Goal: Transaction & Acquisition: Purchase product/service

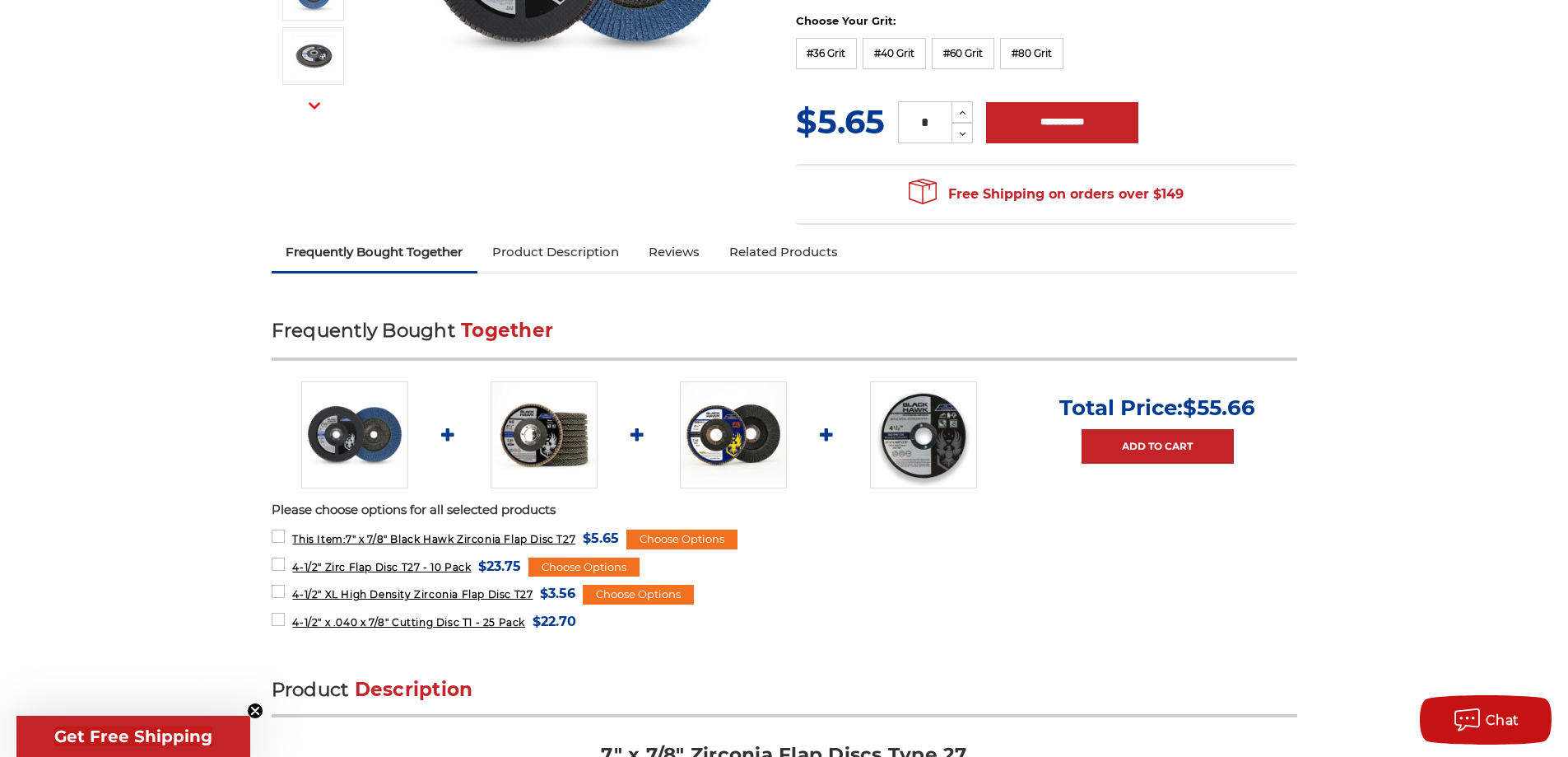
scroll to position [434, 0]
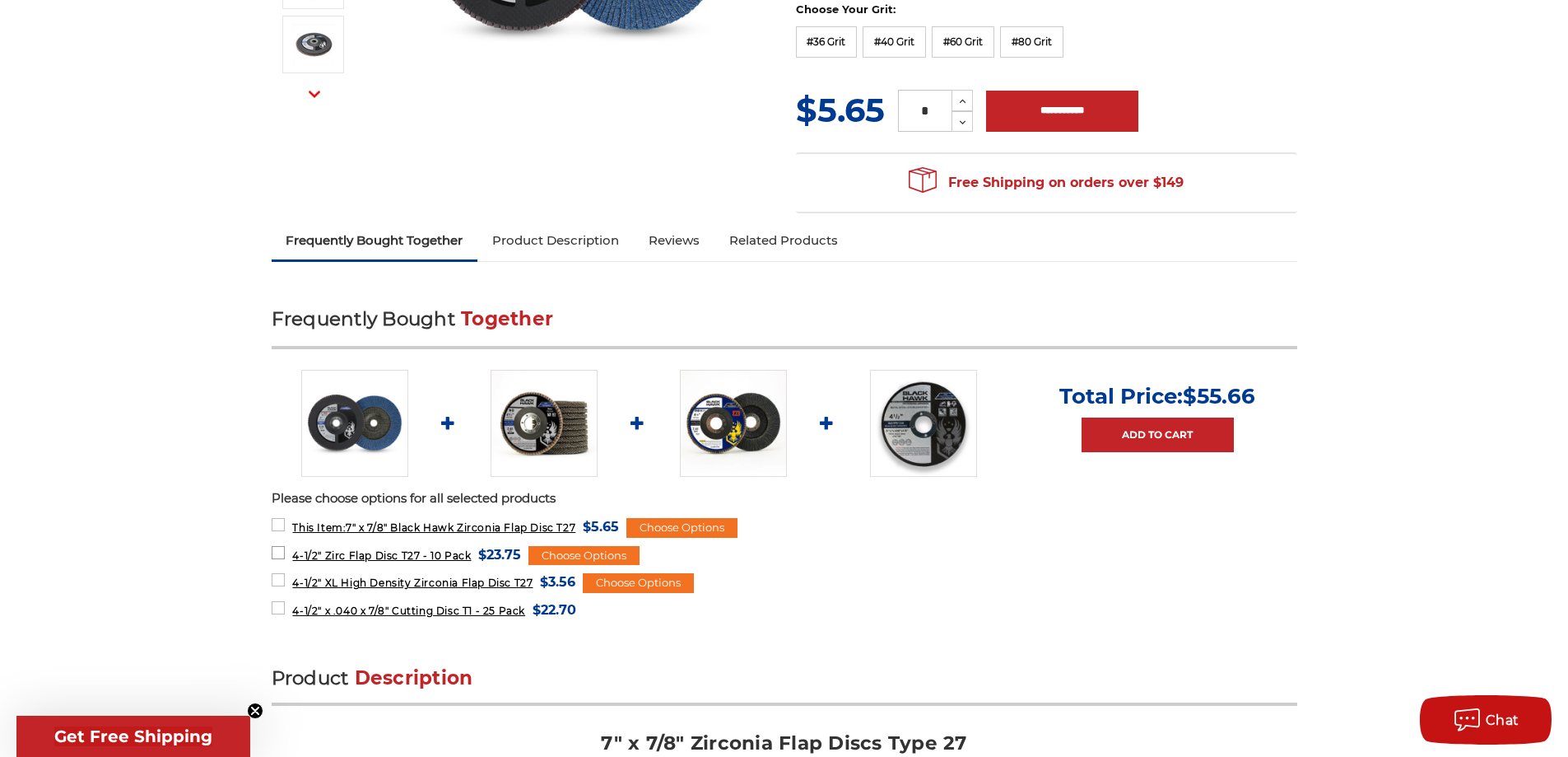
click at [464, 556] on span "4-1/2" Zirc Flap Disc T27 - 10 Pack" at bounding box center [381, 555] width 178 height 13
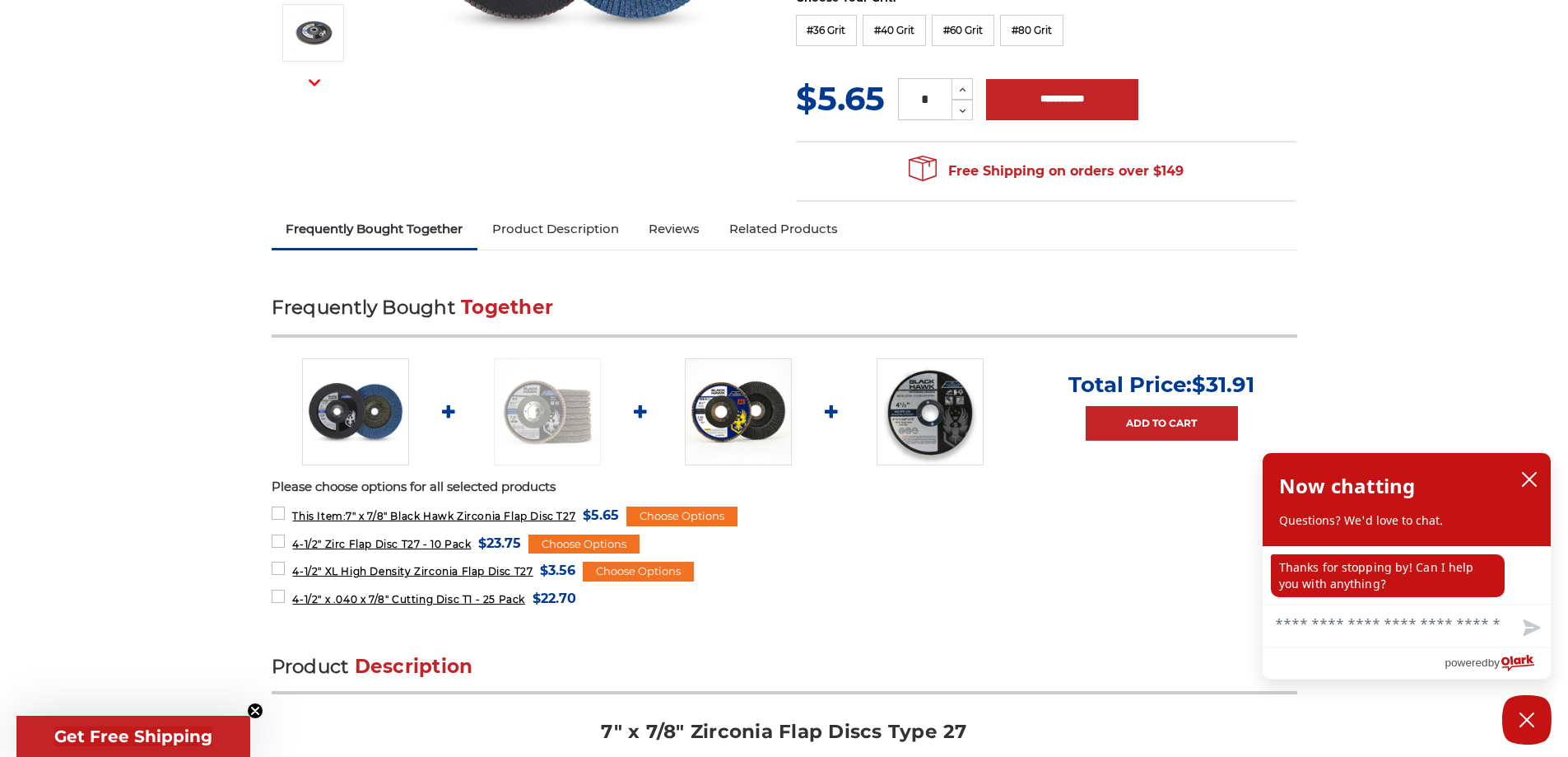
scroll to position [484, 0]
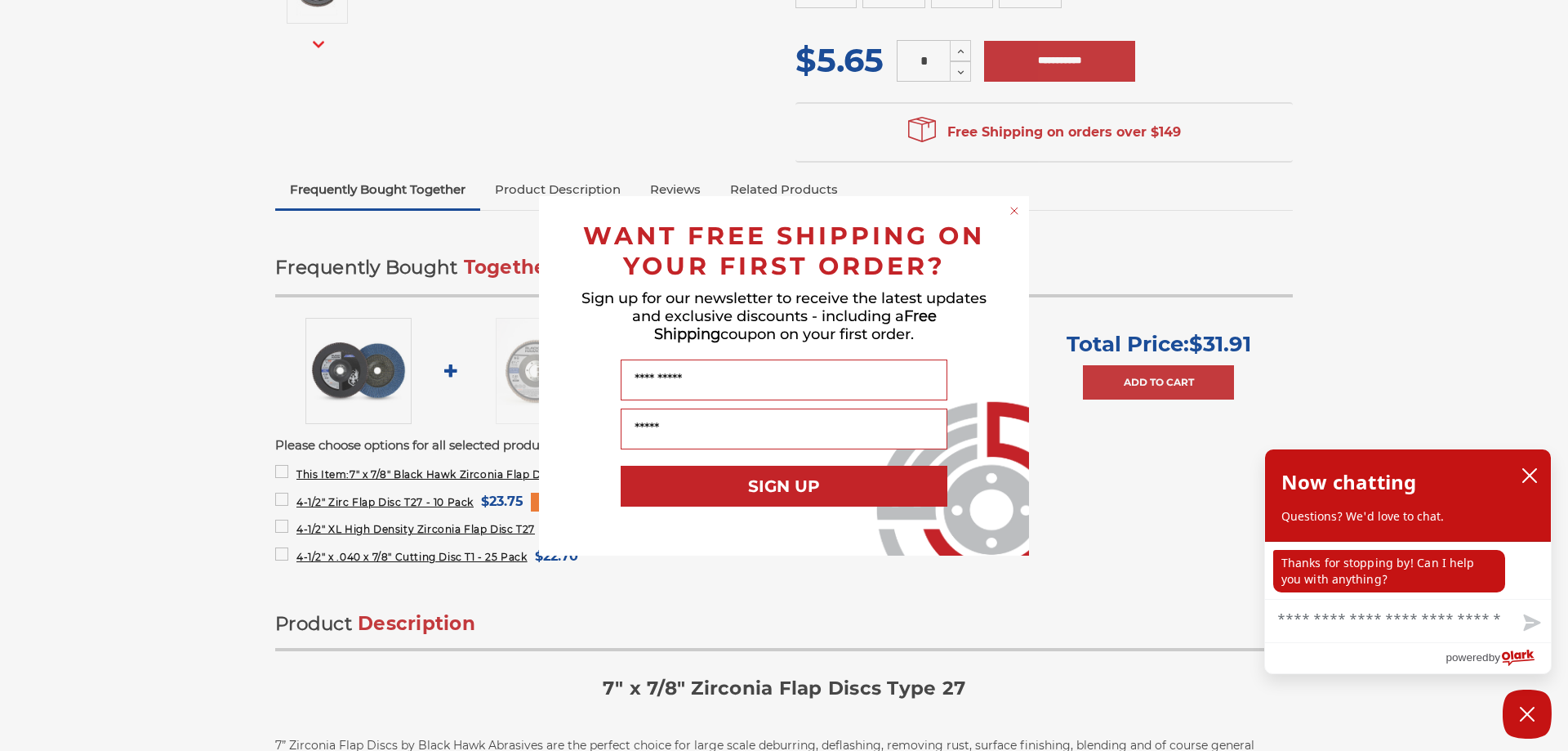
click at [1017, 201] on div "Close dialog WANT FREE SHIPPING ON YOUR FIRST ORDER? Sign up for our newsletter…" at bounding box center [784, 376] width 490 height 359
click at [1012, 208] on icon "Close dialog" at bounding box center [1014, 210] width 6 height 6
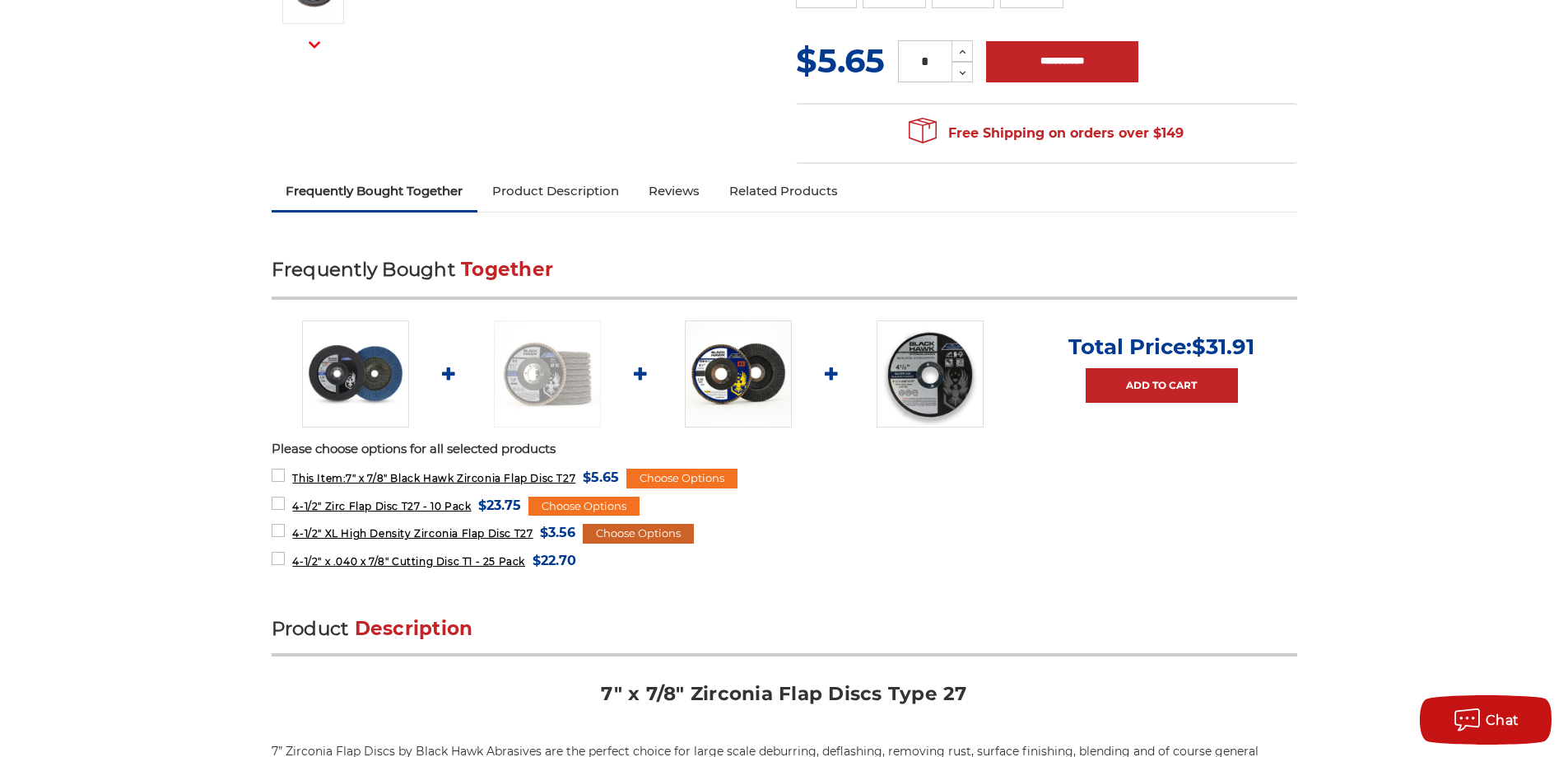
click at [622, 529] on div "Choose Options" at bounding box center [638, 533] width 111 height 20
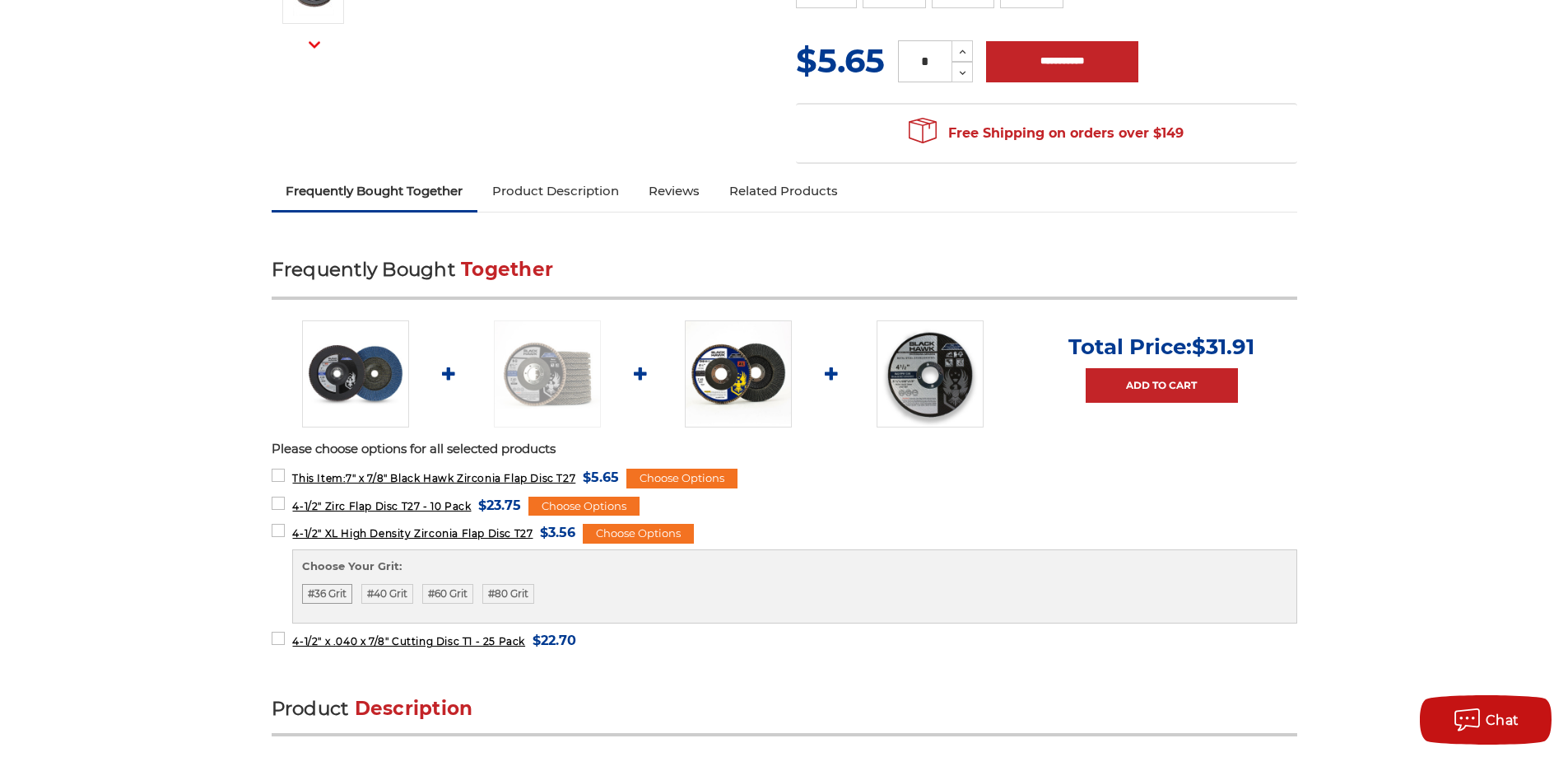
click at [312, 590] on label "#36 Grit" at bounding box center [327, 594] width 50 height 20
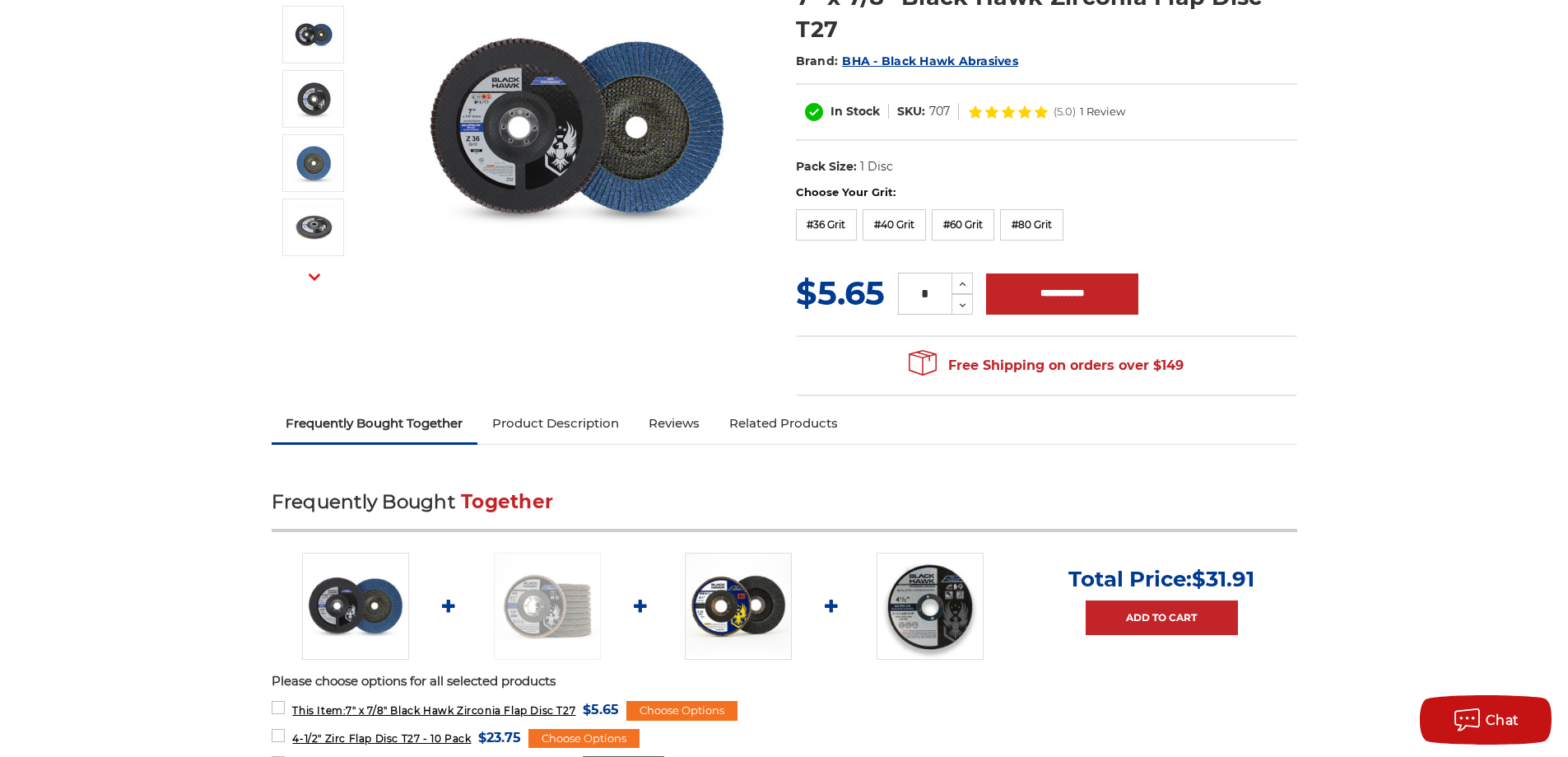
scroll to position [422, 0]
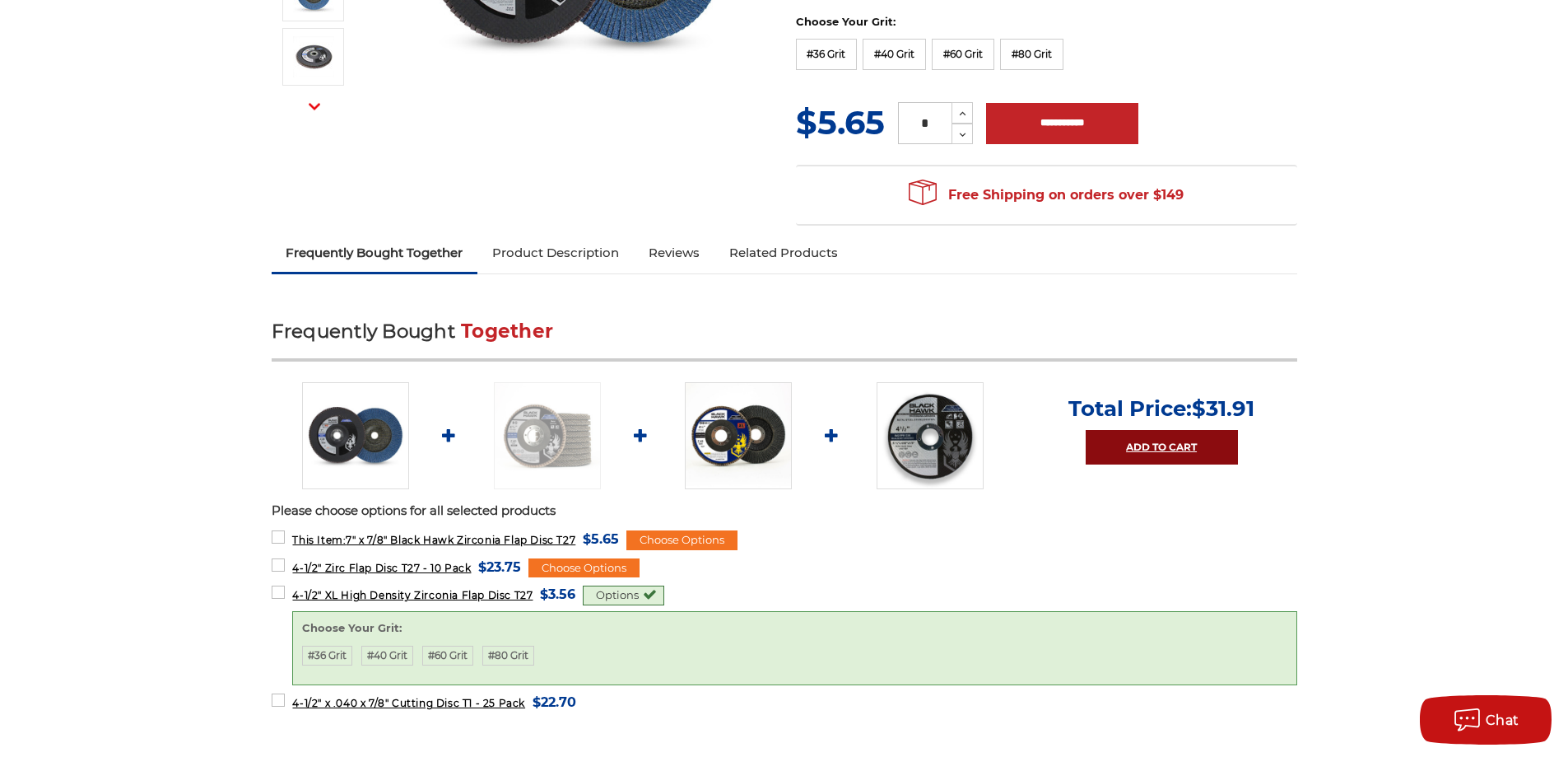
click at [1166, 445] on link "Add to Cart" at bounding box center [1161, 447] width 152 height 35
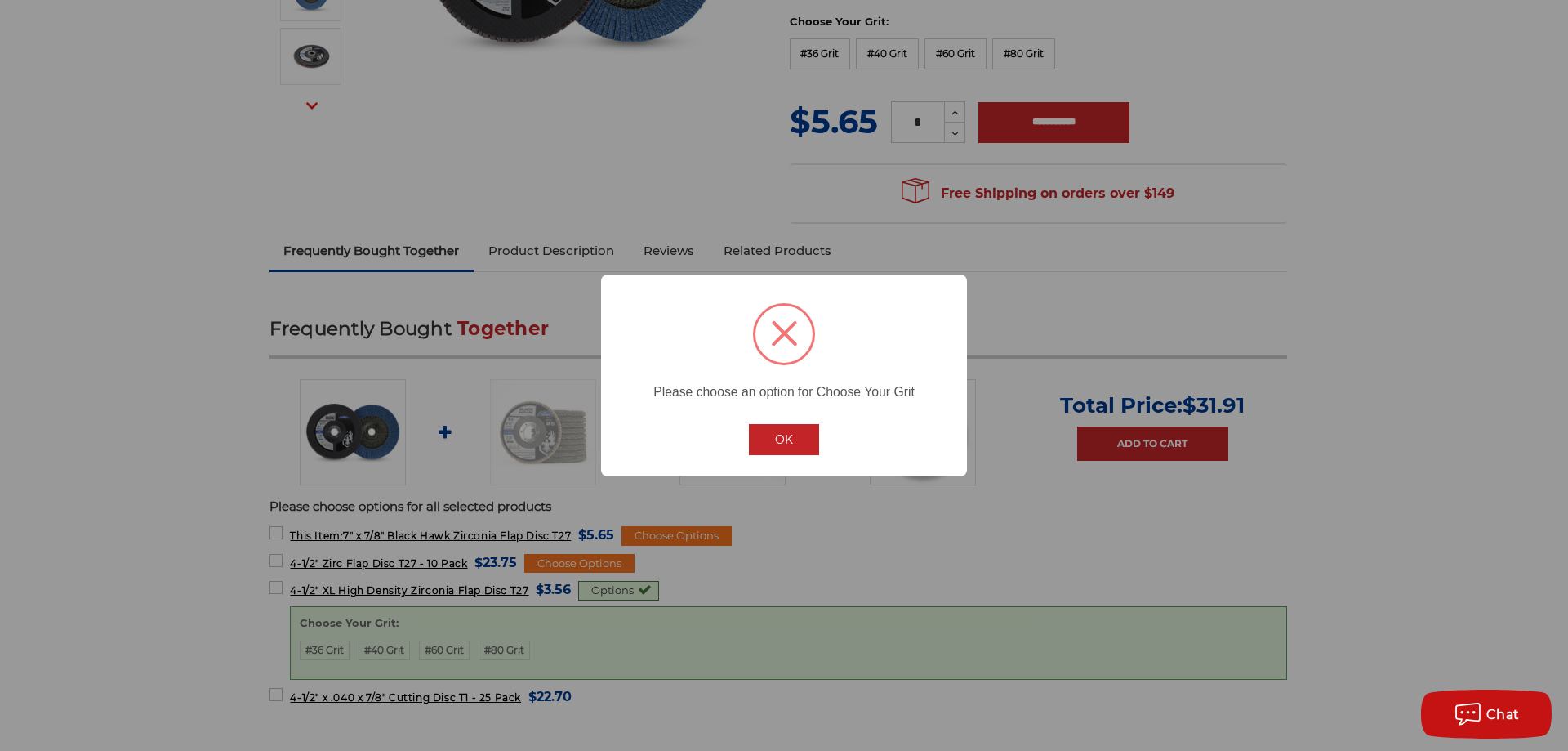
click at [776, 437] on button "OK" at bounding box center [784, 439] width 70 height 31
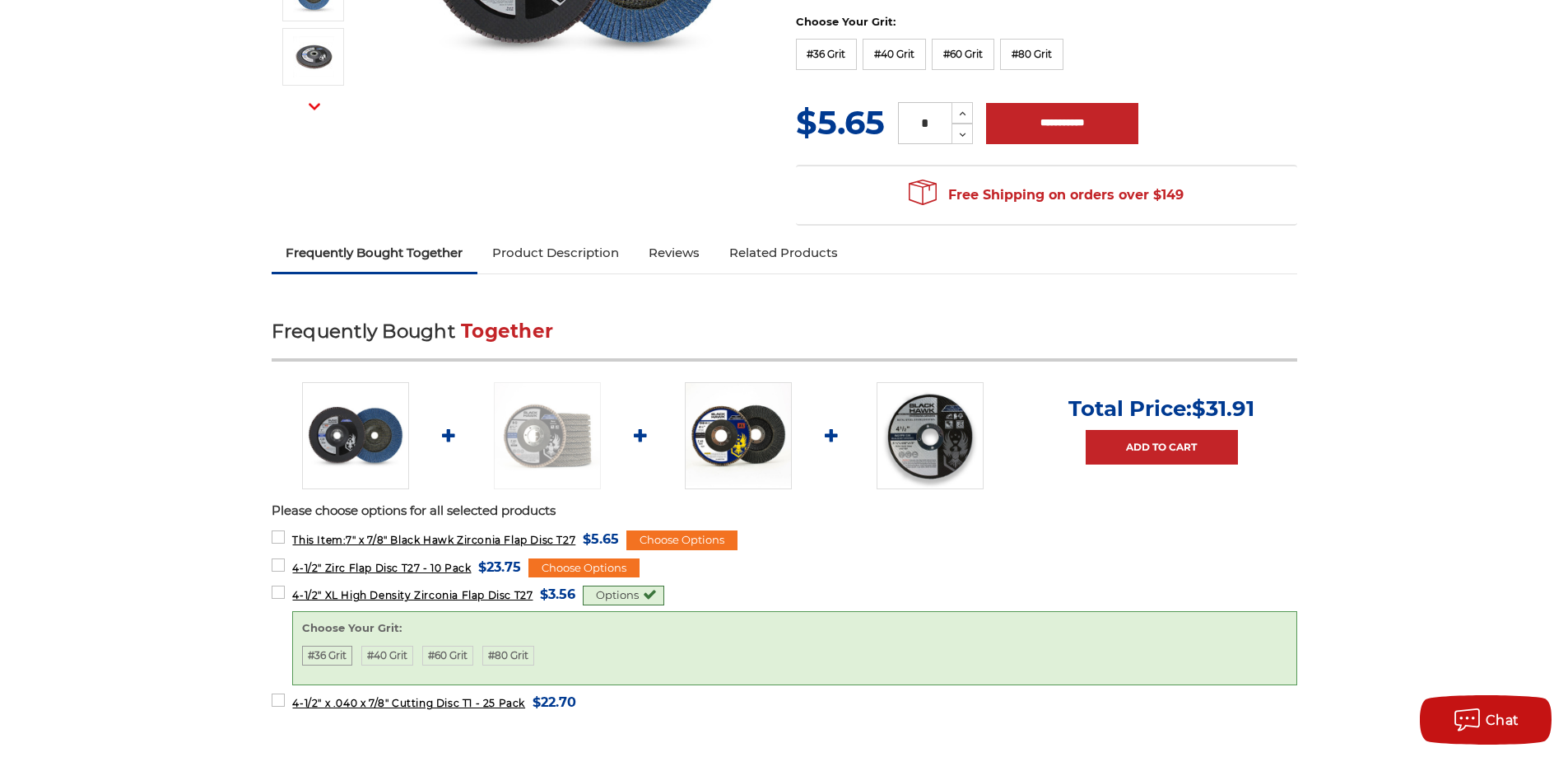
click at [331, 660] on label "#36 Grit" at bounding box center [327, 656] width 50 height 20
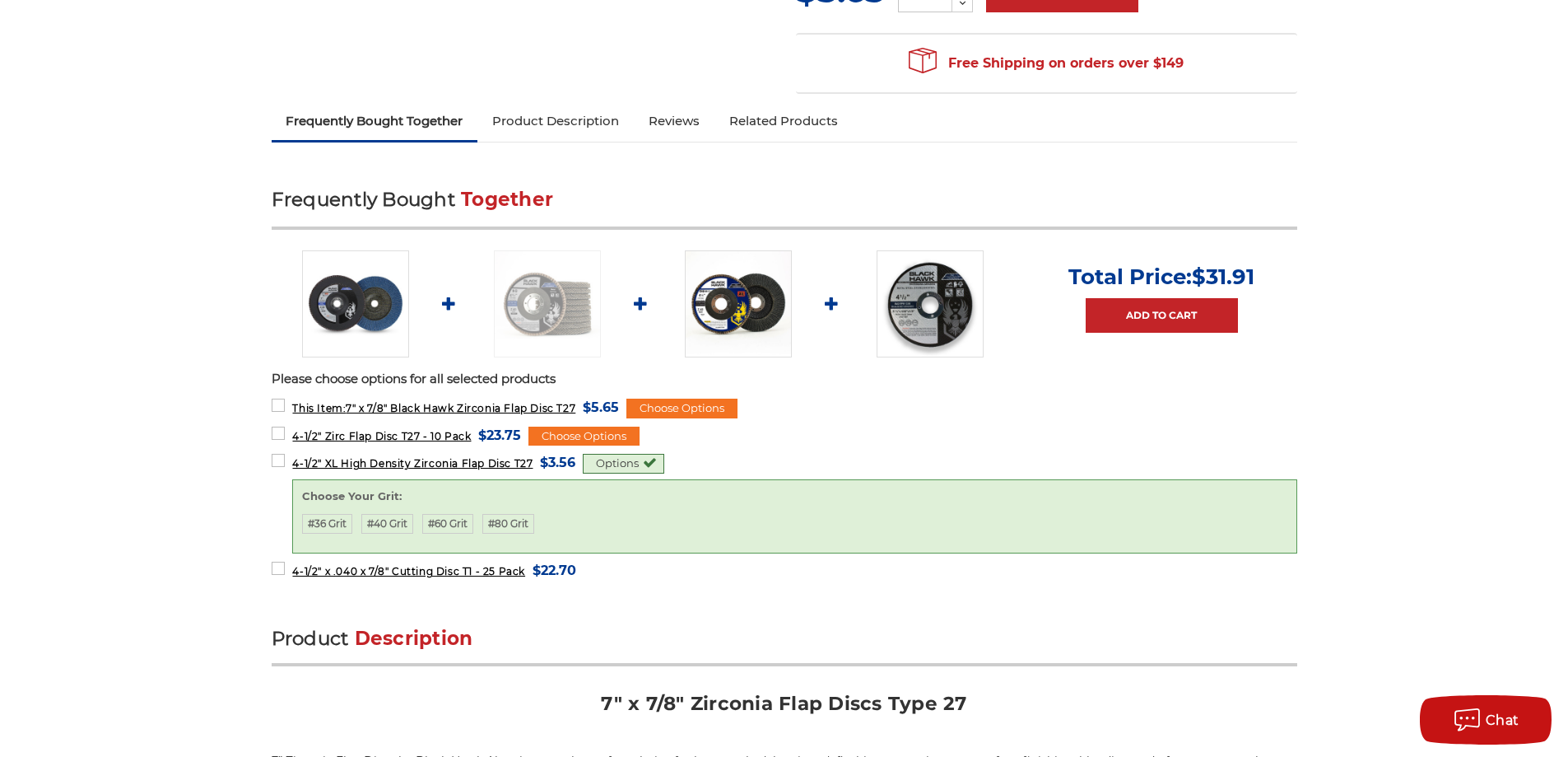
scroll to position [562, 0]
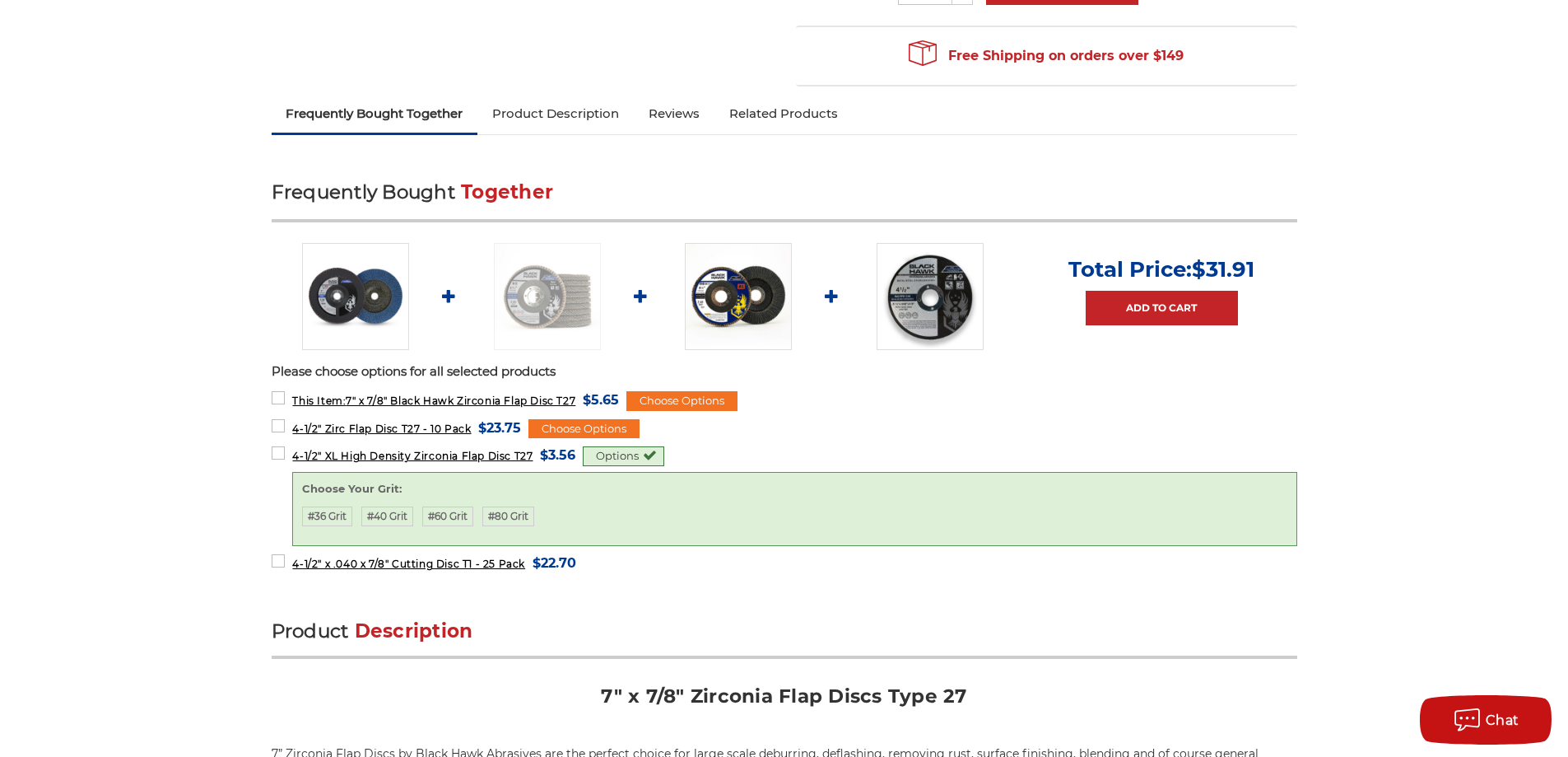
click at [616, 456] on div "Options" at bounding box center [623, 456] width 81 height 20
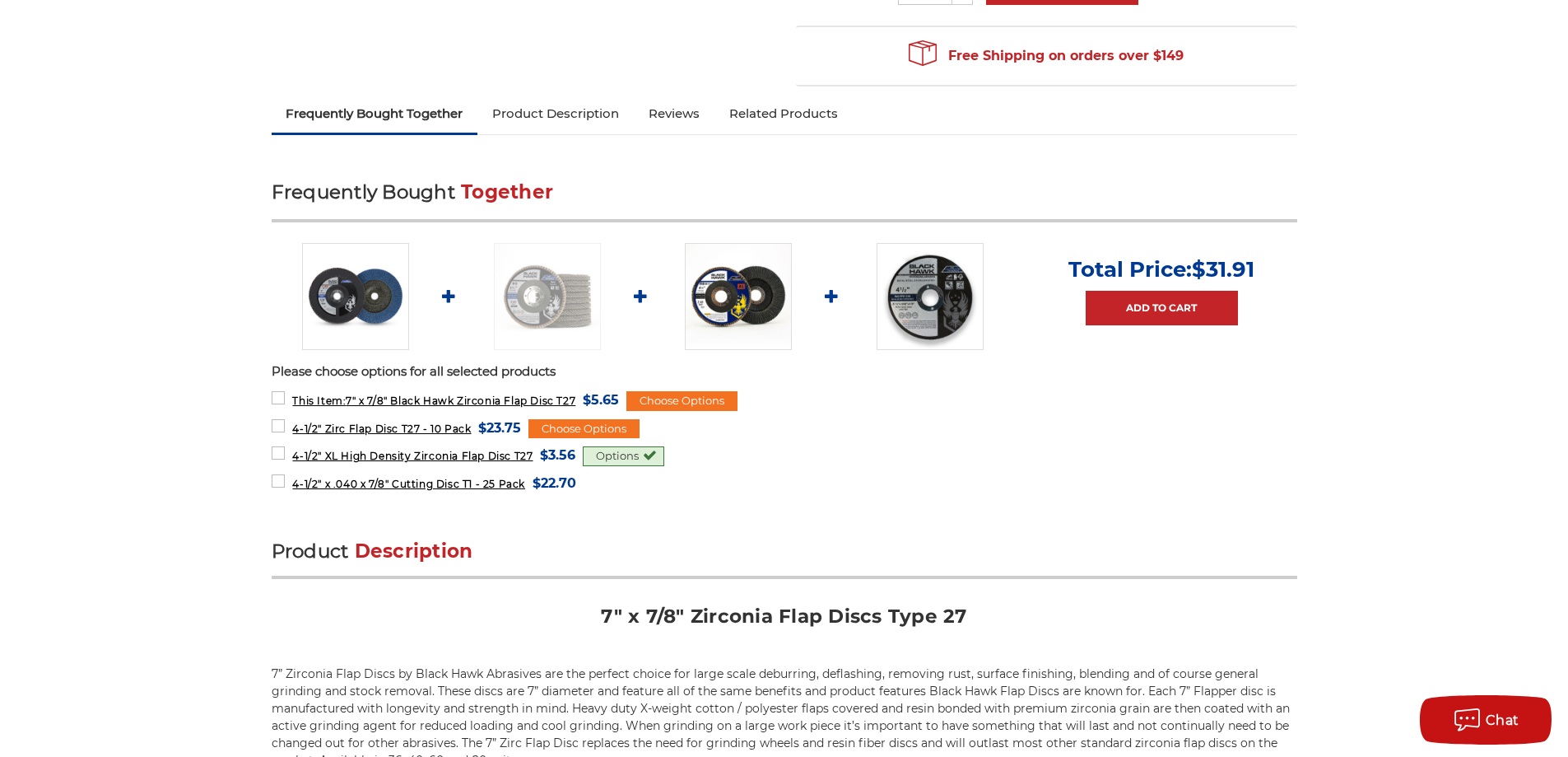
click at [616, 456] on div "Options" at bounding box center [623, 456] width 81 height 20
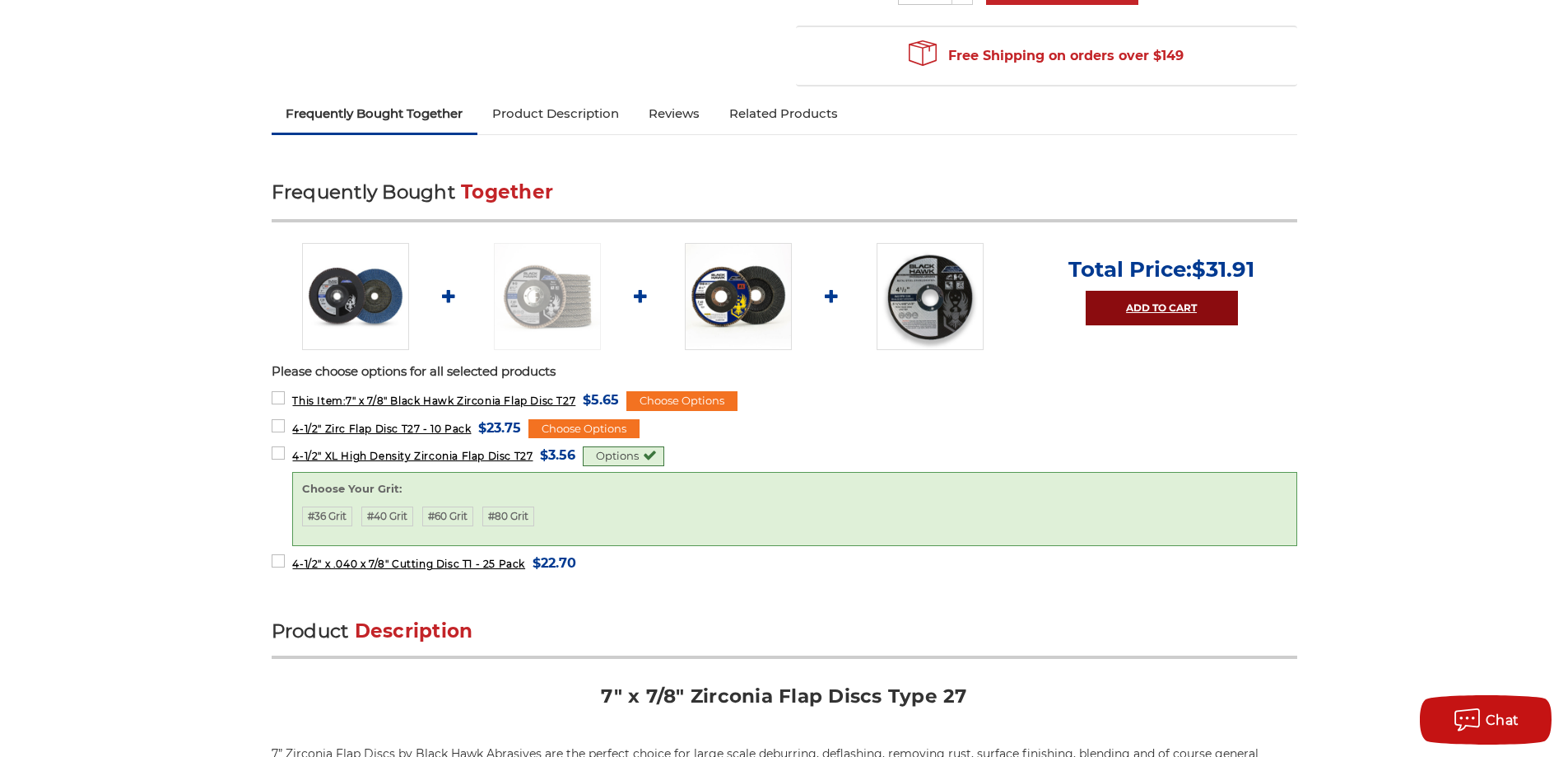
click at [1127, 308] on link "Add to Cart" at bounding box center [1161, 307] width 152 height 35
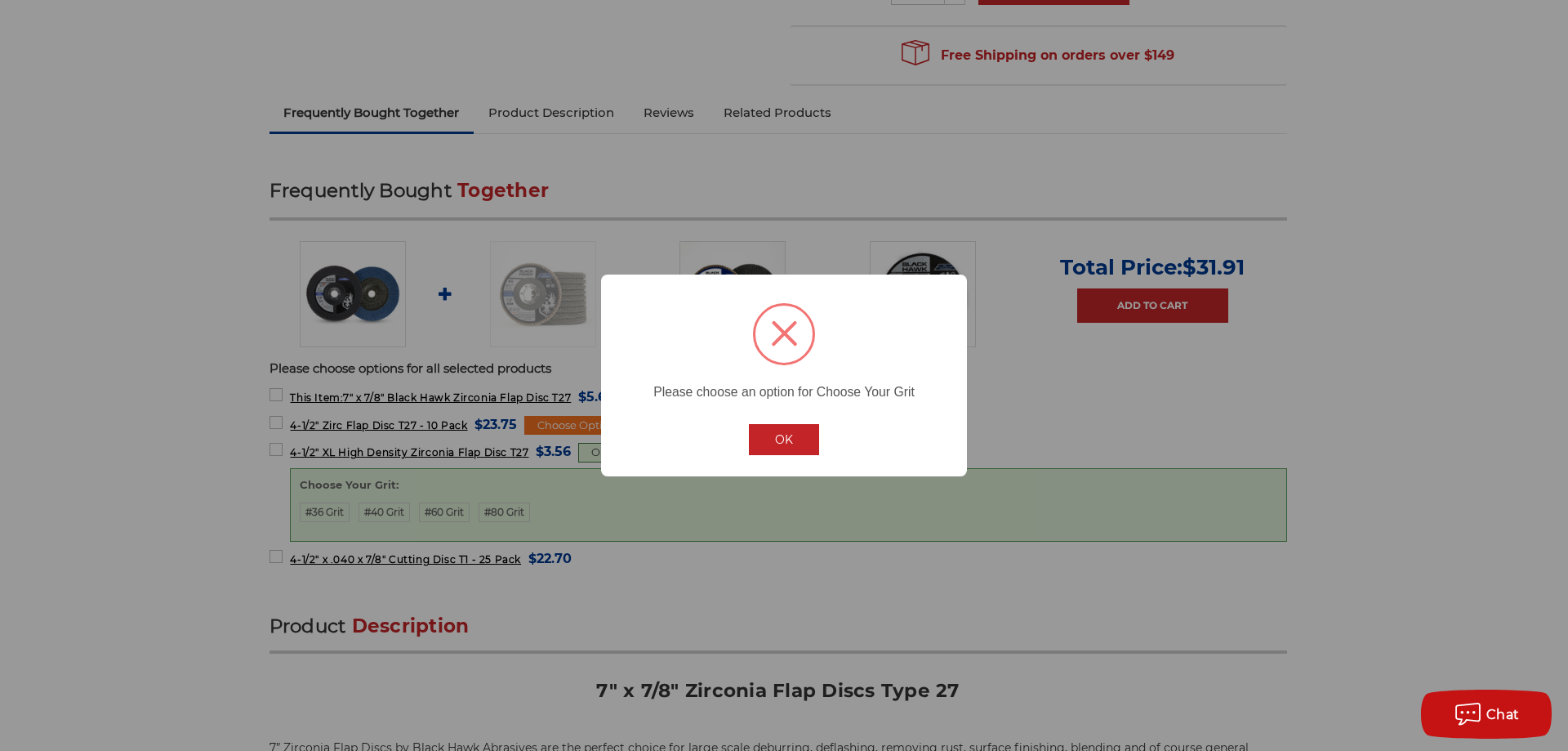
click at [782, 437] on button "OK" at bounding box center [784, 439] width 70 height 31
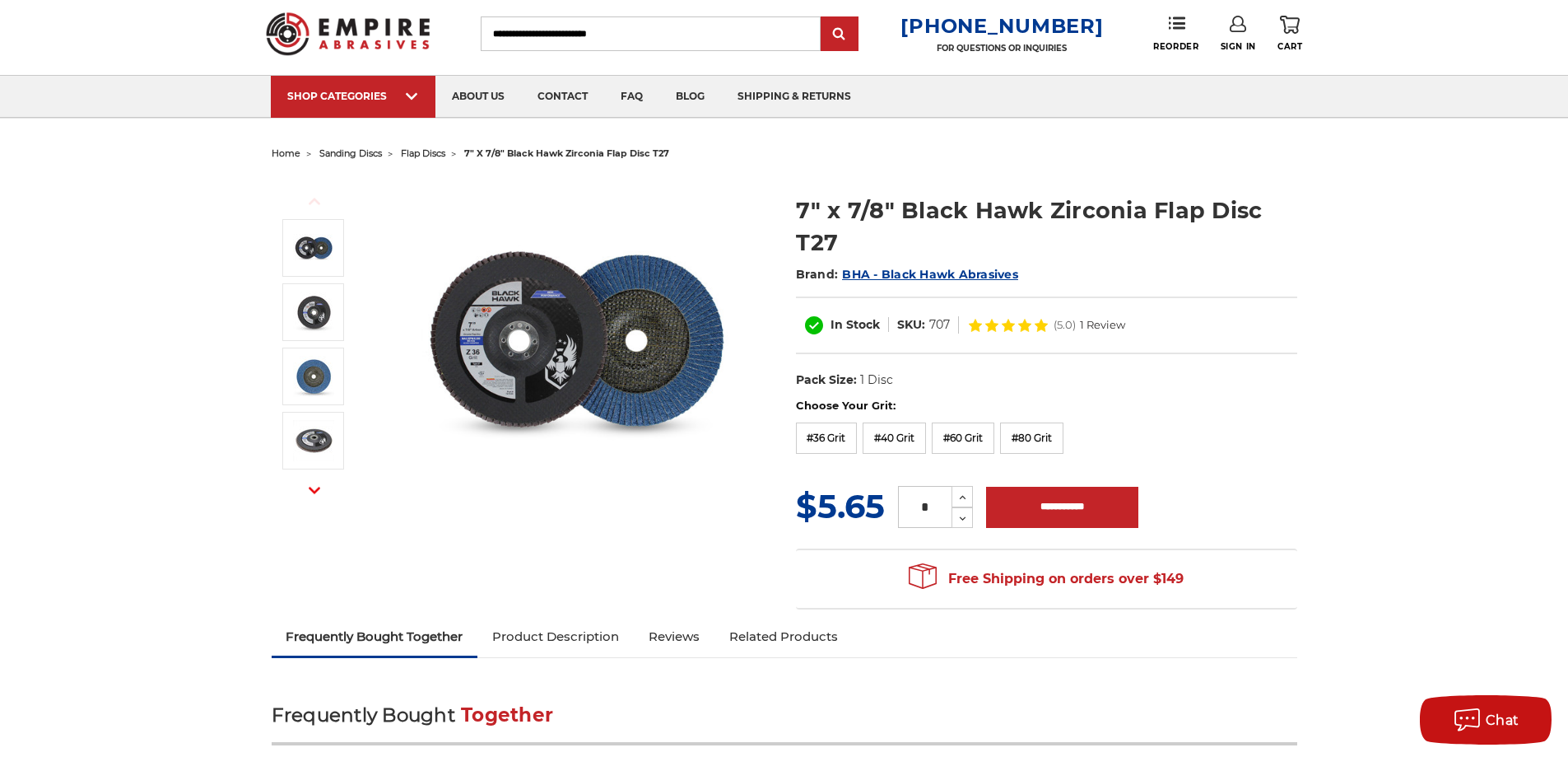
scroll to position [31, 0]
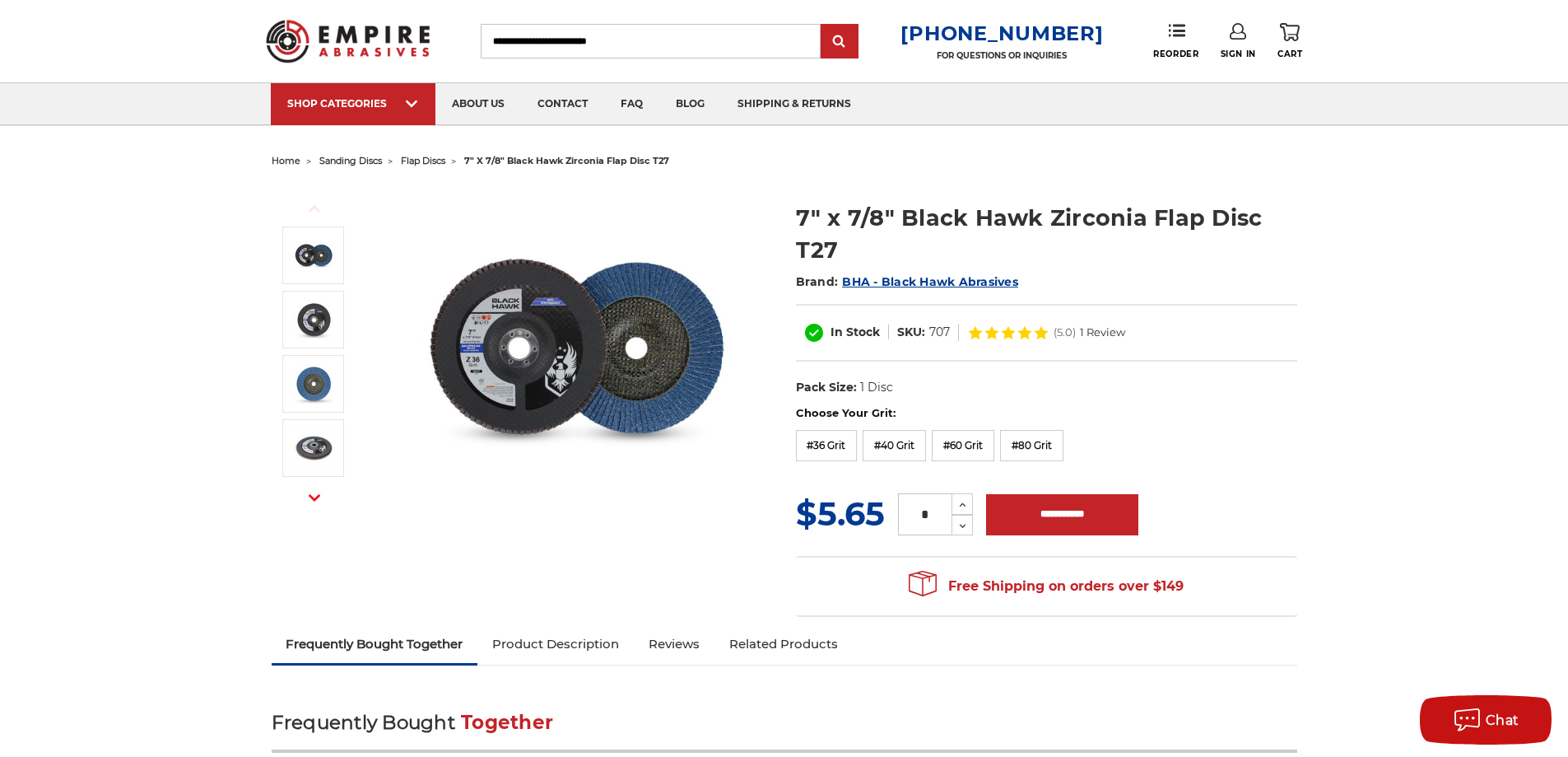
click at [591, 36] on input "Search" at bounding box center [651, 41] width 340 height 35
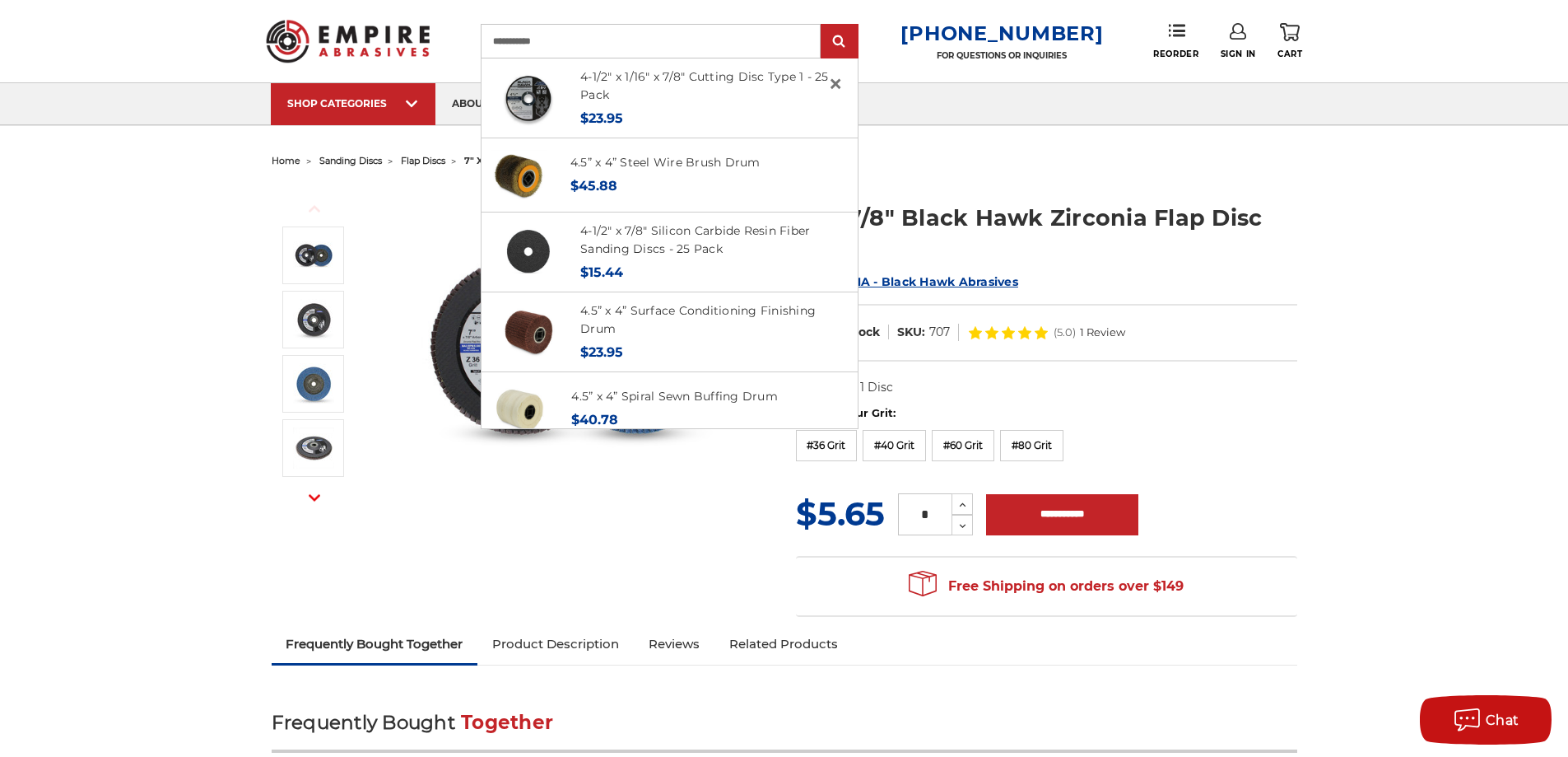
type input "**********"
click at [823, 25] on input "submit" at bounding box center [839, 41] width 33 height 33
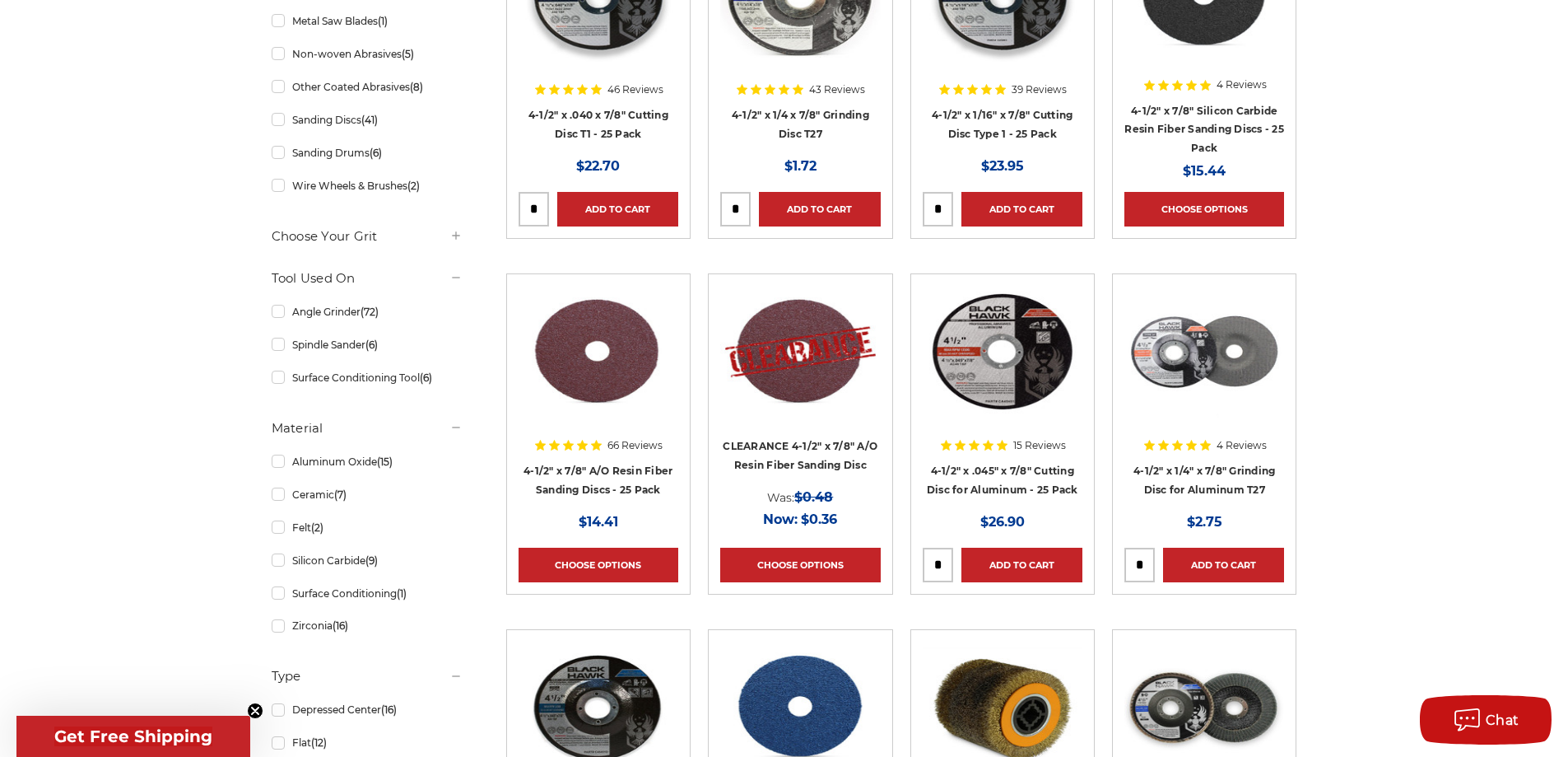
scroll to position [515, 0]
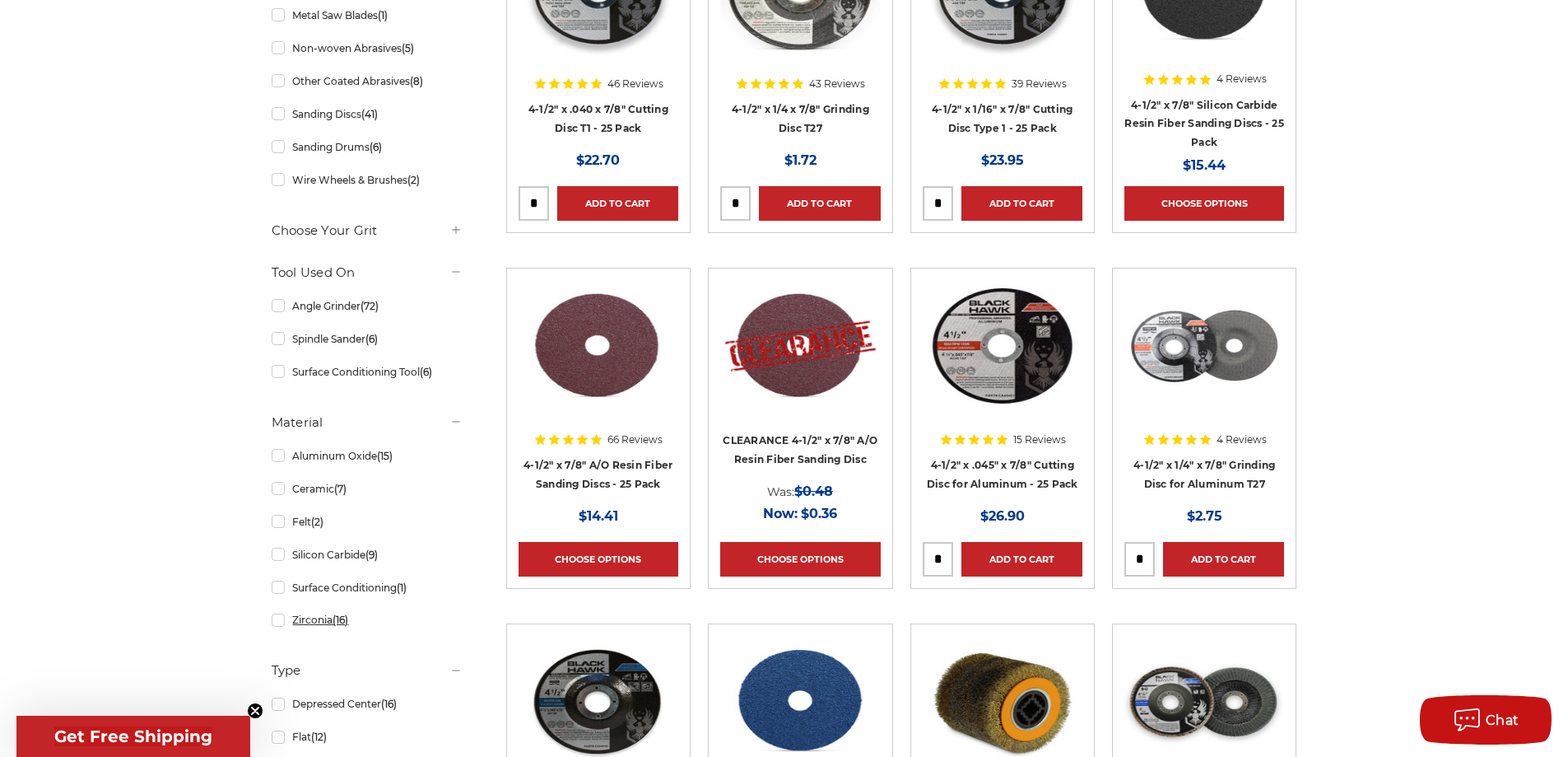
click at [276, 624] on link "Zirconia (16)" at bounding box center [366, 619] width 191 height 29
